Goal: Find specific fact: Find specific fact

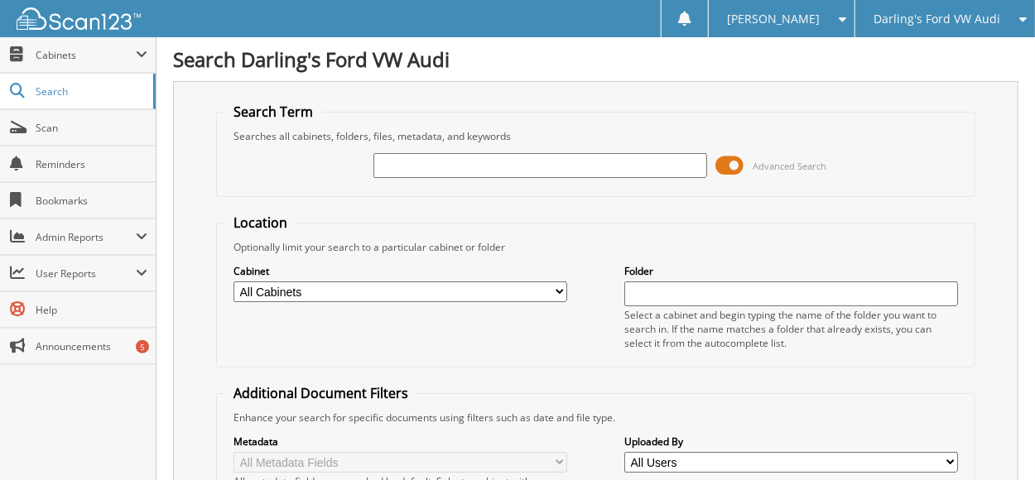
click at [423, 161] on input "text" at bounding box center [540, 165] width 334 height 25
type input "303188"
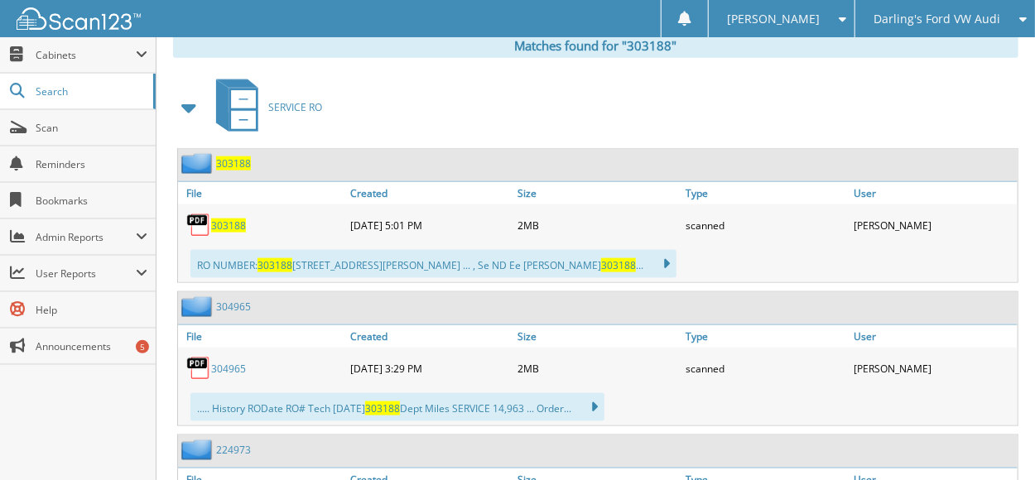
scroll to position [662, 0]
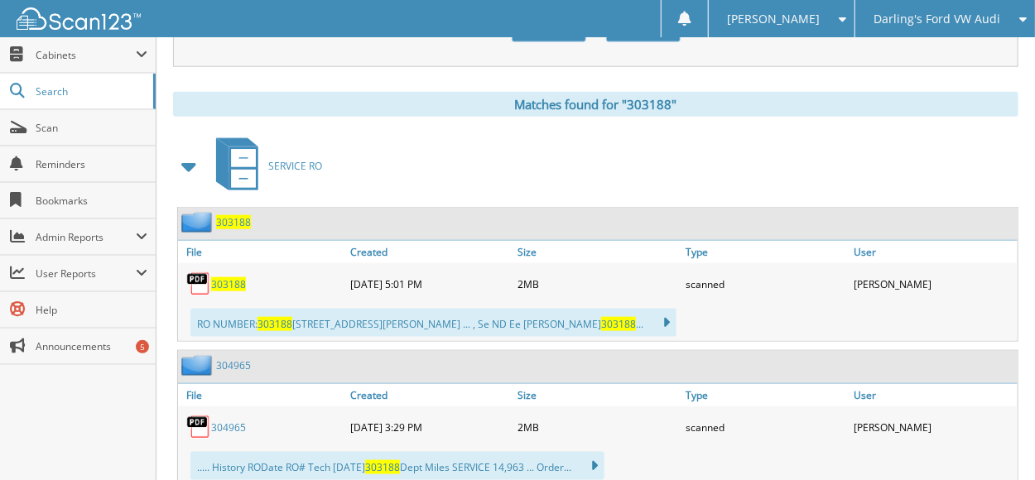
click at [233, 277] on span "303188" at bounding box center [228, 284] width 35 height 14
click at [231, 277] on span "303188" at bounding box center [228, 284] width 35 height 14
